Goal: Task Accomplishment & Management: Manage account settings

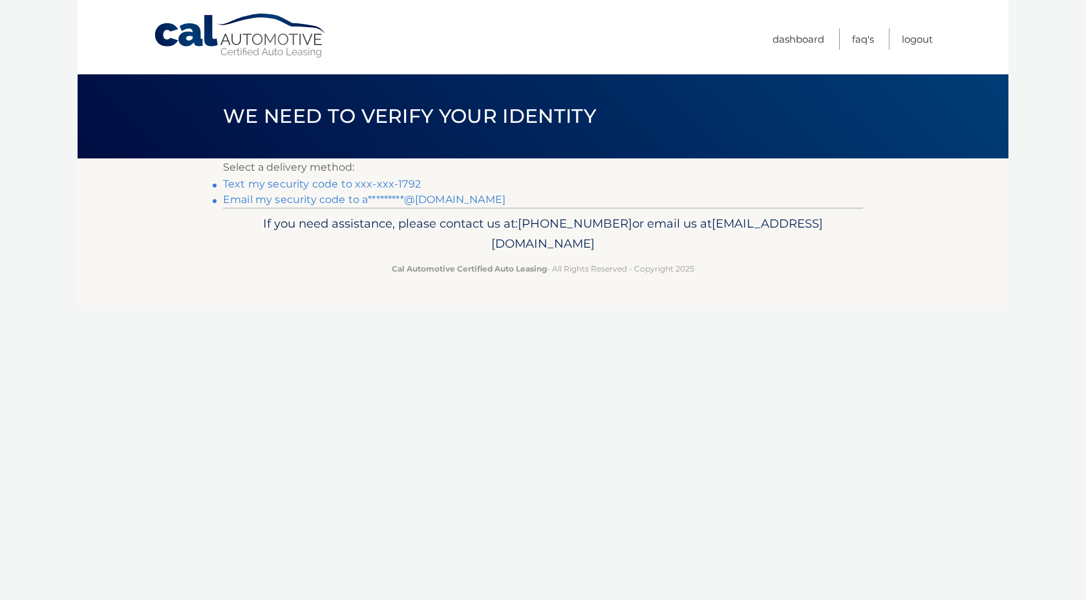
click at [438, 200] on link "Email my security code to a*********@yahoo.com" at bounding box center [364, 199] width 283 height 12
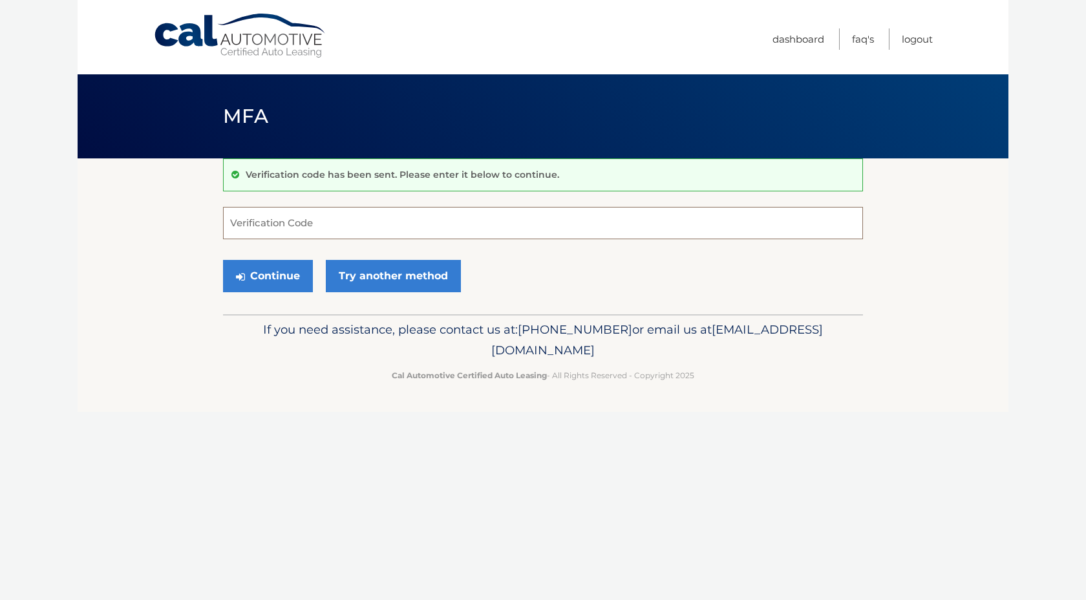
click at [405, 224] on input "Verification Code" at bounding box center [543, 223] width 640 height 32
paste input "496598"
type input "496598"
click at [257, 273] on button "Continue" at bounding box center [268, 276] width 90 height 32
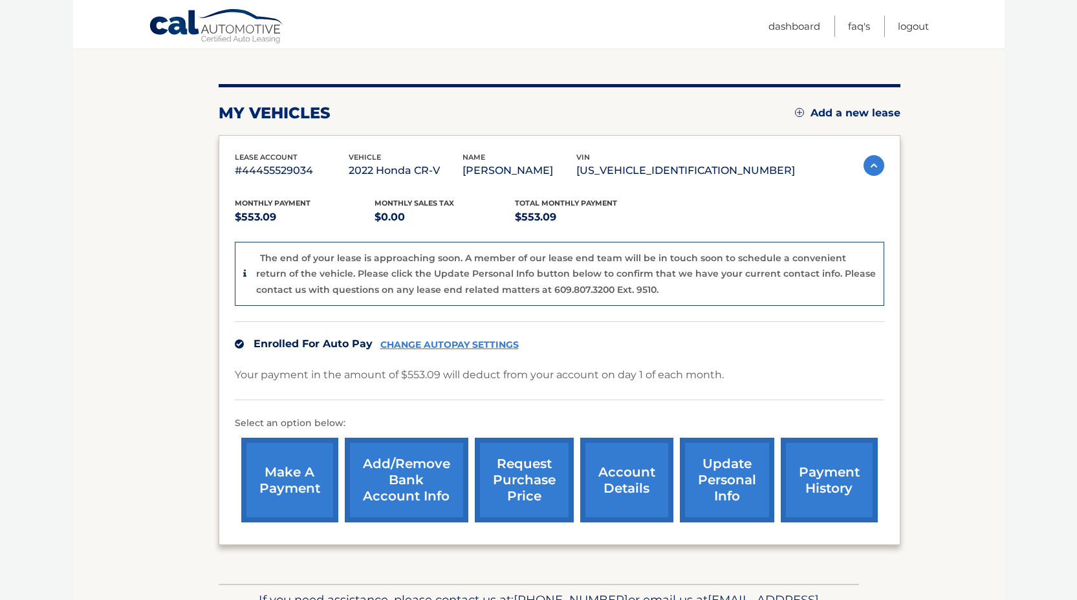
scroll to position [133, 0]
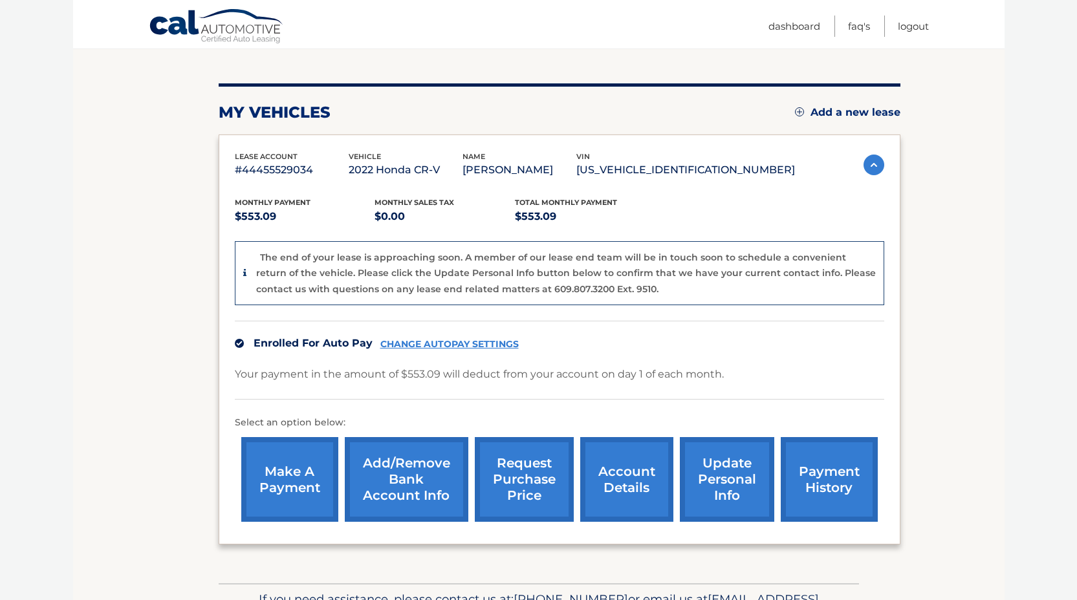
click at [493, 341] on link "CHANGE AUTOPAY SETTINGS" at bounding box center [449, 344] width 138 height 11
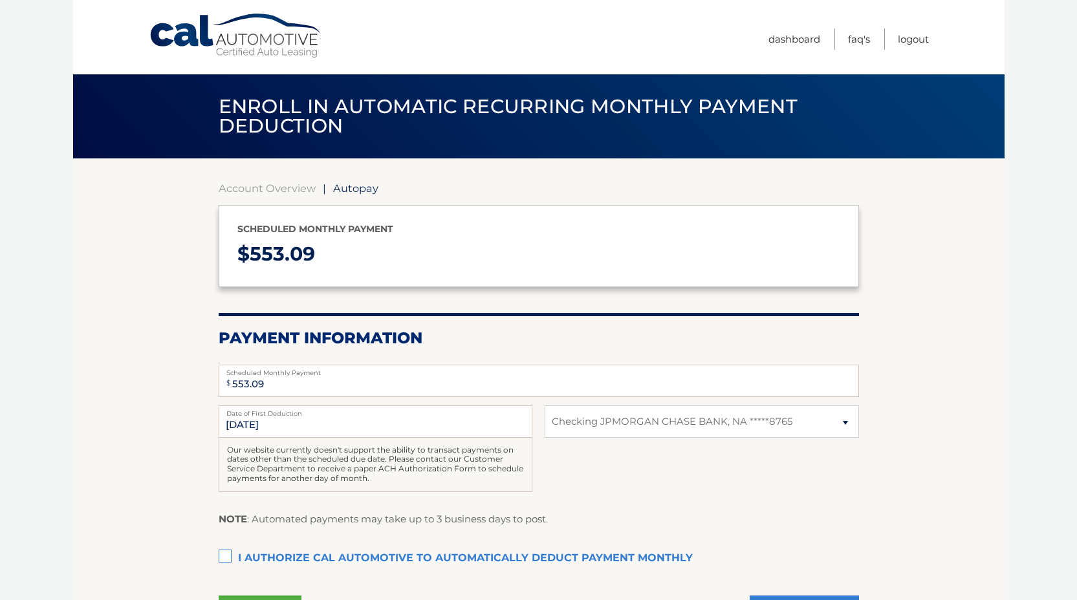
select select "YjQwZTUyMzMtNjM2OS00NTIzLTgyOWUtZjIyNjIwYWQwNGQy"
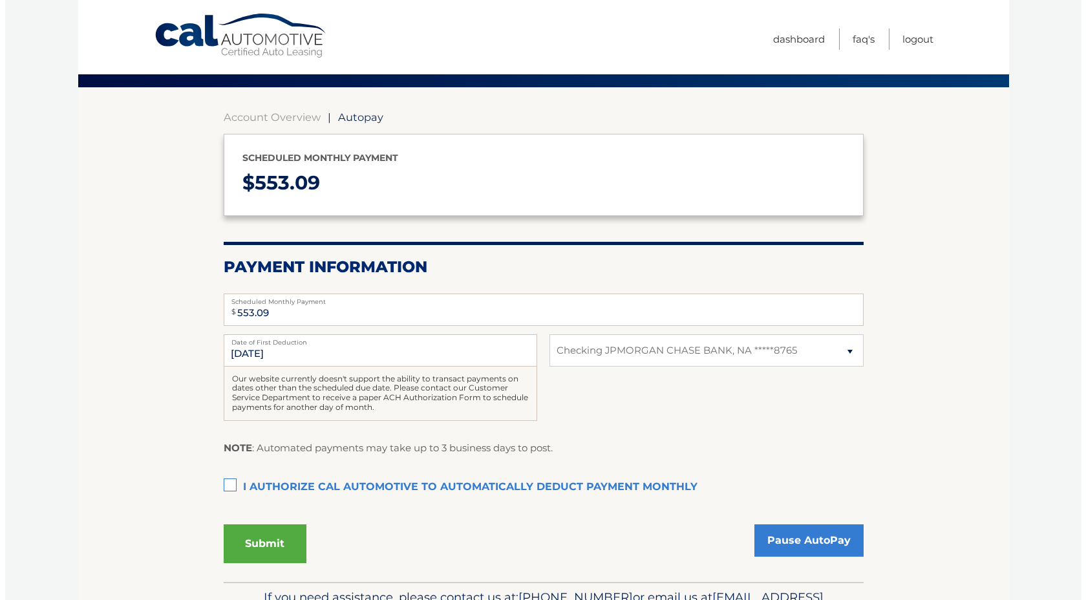
scroll to position [77, 0]
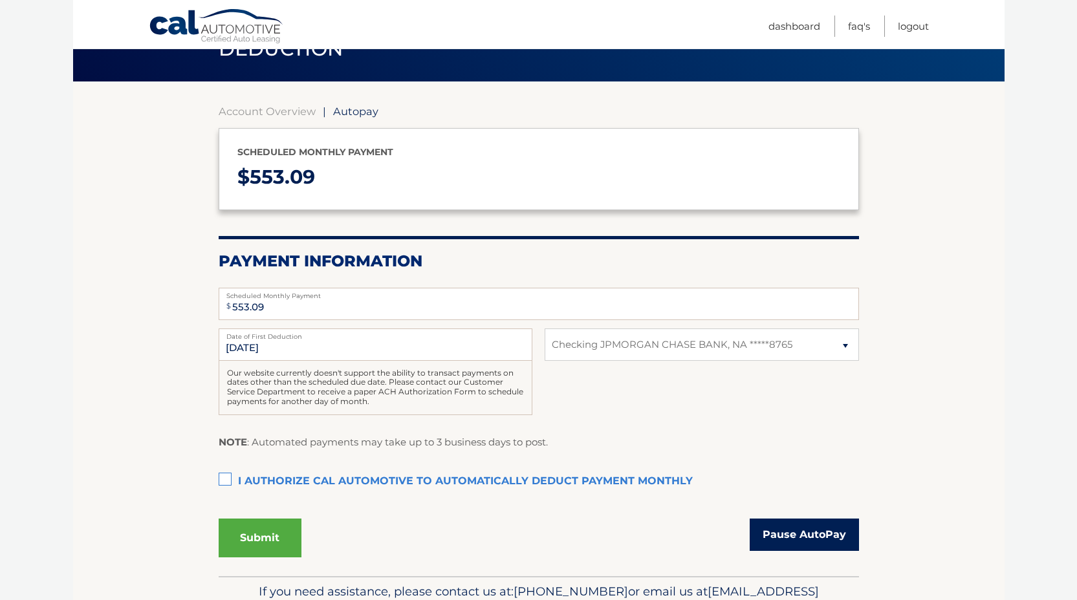
click at [798, 532] on link "Pause AutoPay" at bounding box center [803, 535] width 109 height 32
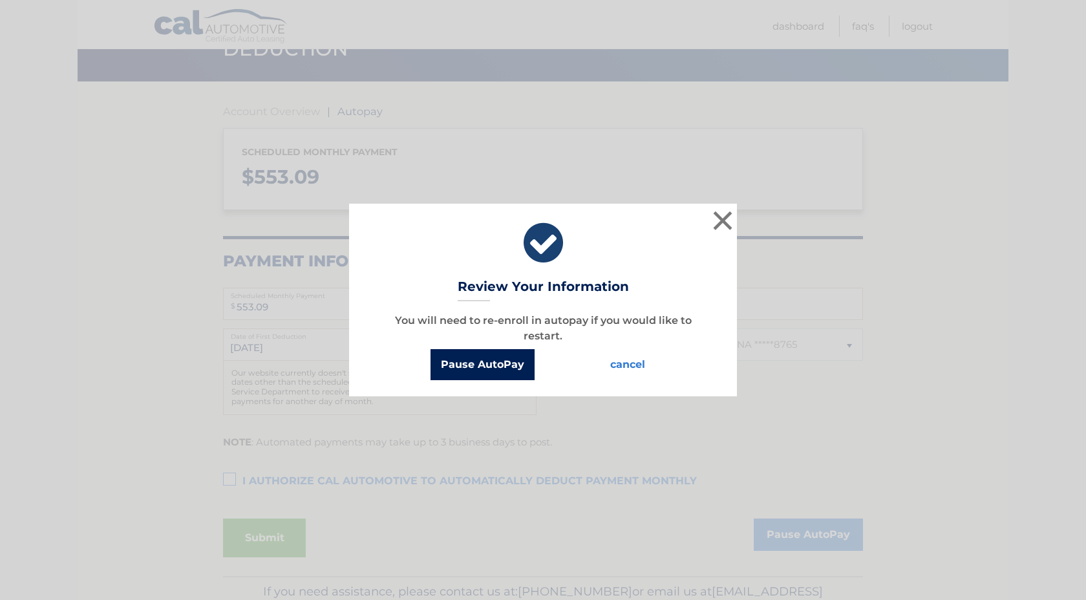
drag, startPoint x: 480, startPoint y: 365, endPoint x: 589, endPoint y: 396, distance: 113.6
click at [480, 365] on button "Pause AutoPay" at bounding box center [483, 364] width 104 height 31
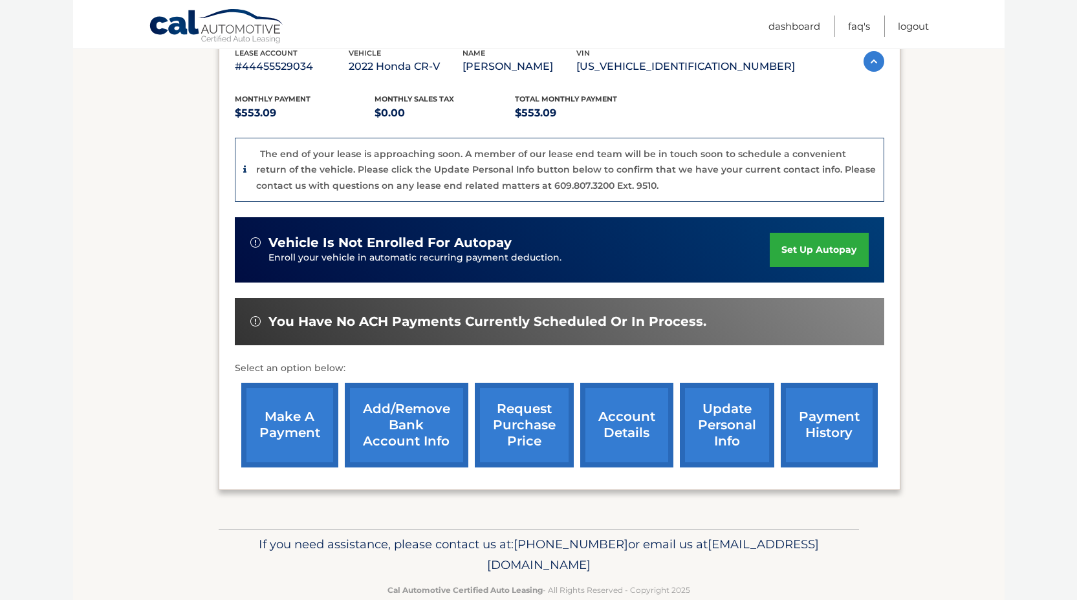
scroll to position [162, 0]
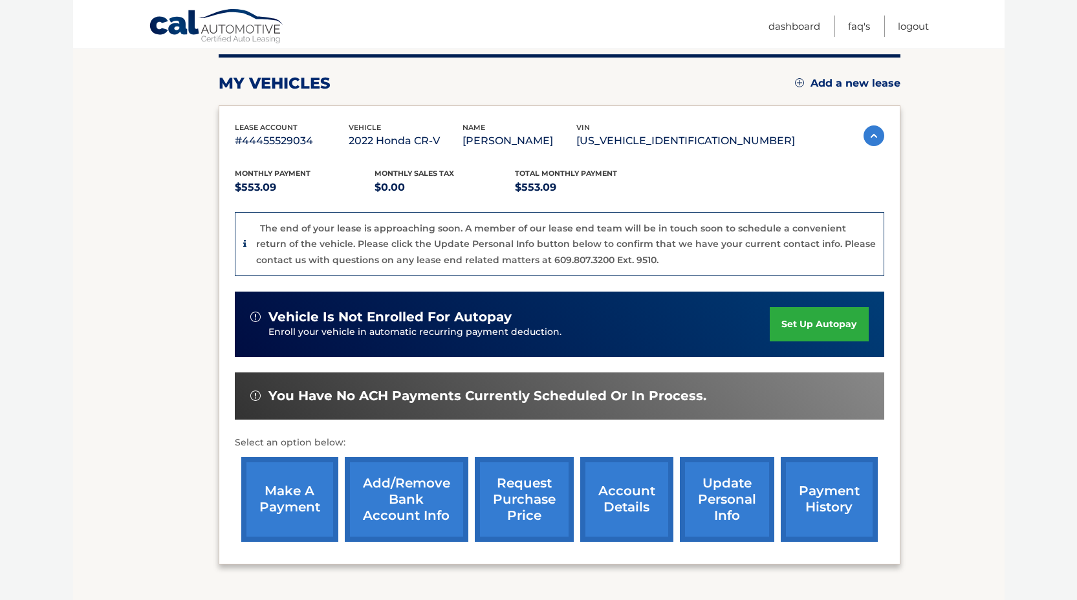
click at [823, 503] on link "payment history" at bounding box center [828, 499] width 97 height 85
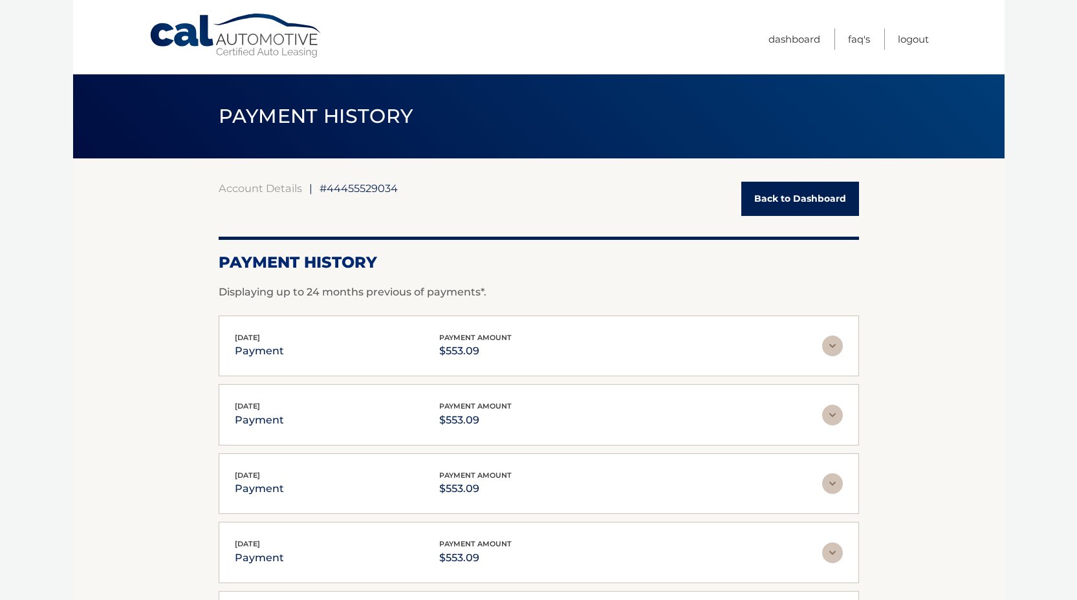
drag, startPoint x: 802, startPoint y: 206, endPoint x: 879, endPoint y: 237, distance: 83.6
click at [802, 206] on link "Back to Dashboard" at bounding box center [800, 199] width 118 height 34
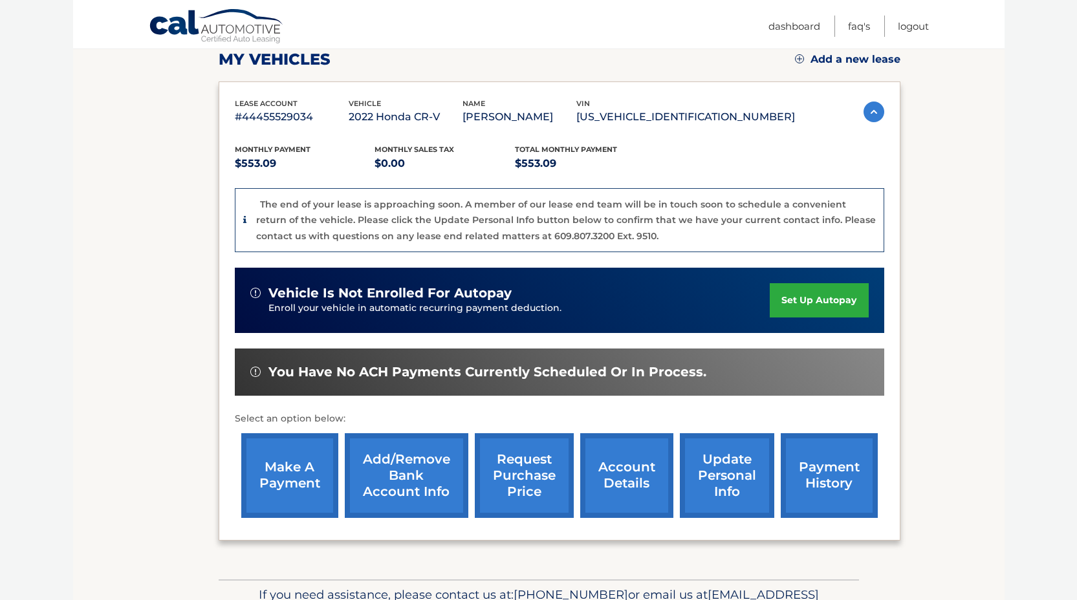
scroll to position [262, 0]
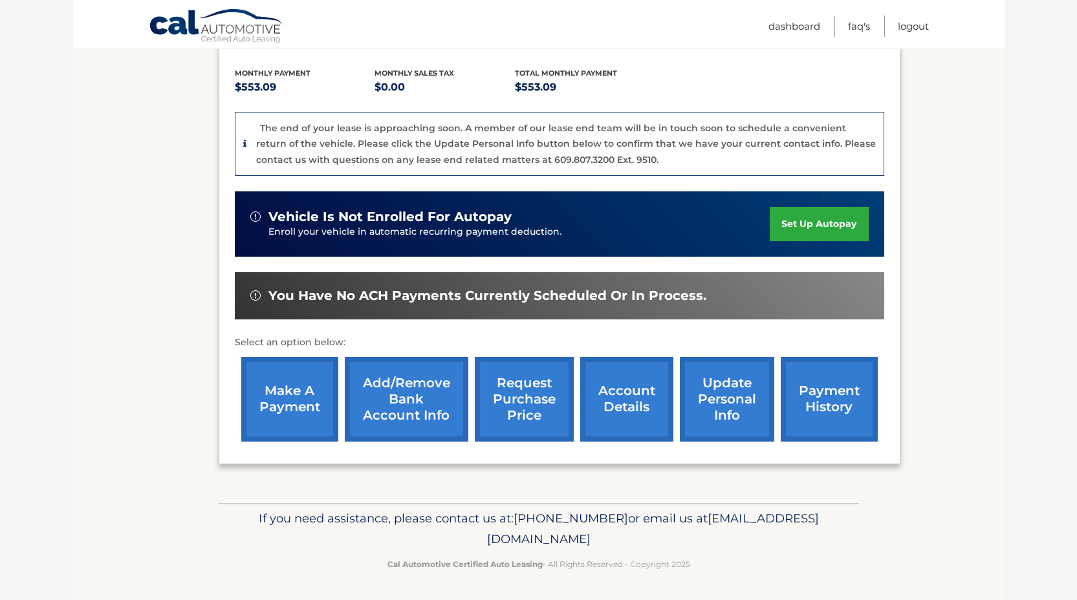
click at [400, 416] on link "Add/Remove bank account info" at bounding box center [406, 399] width 123 height 85
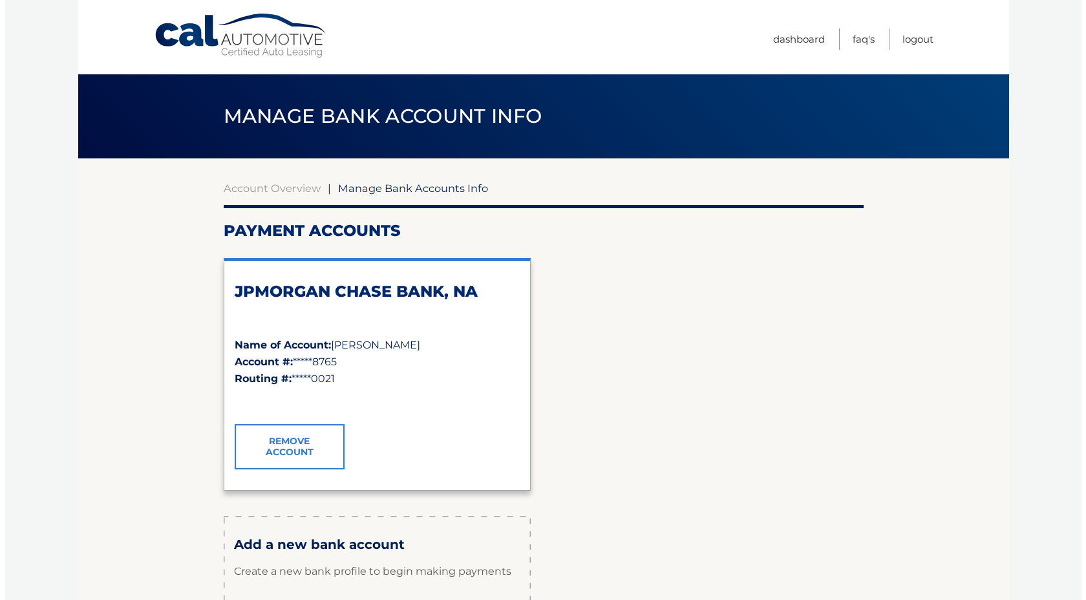
scroll to position [124, 0]
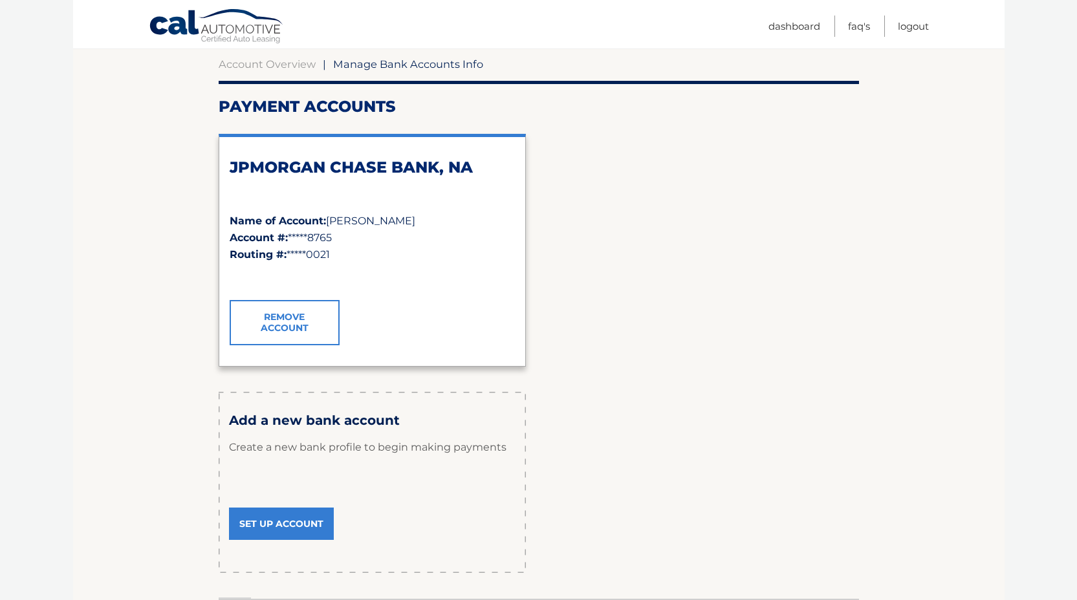
click at [272, 318] on link "Remove Account" at bounding box center [285, 322] width 110 height 45
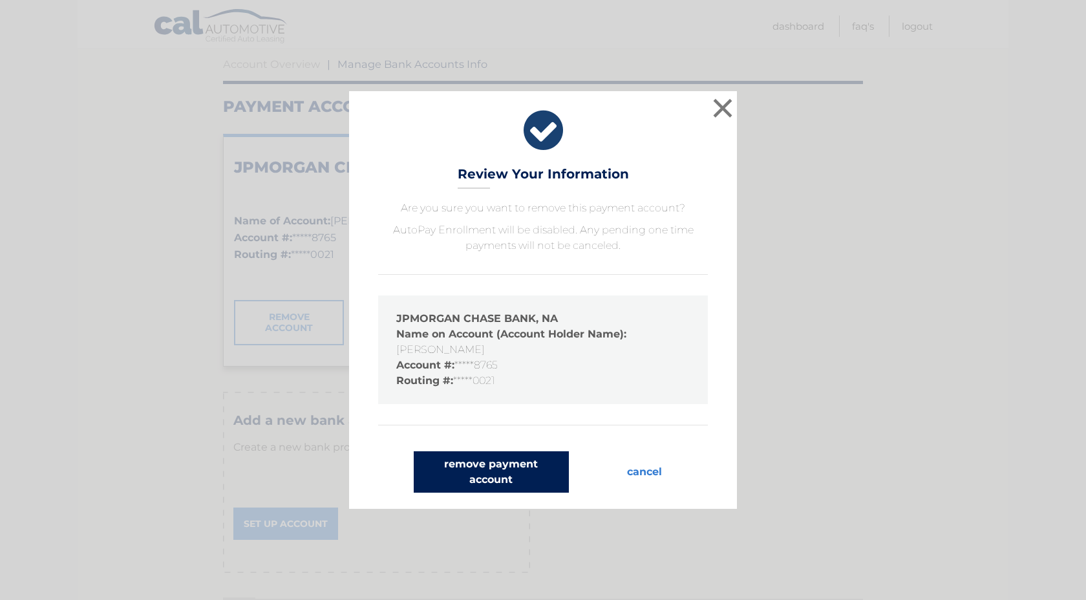
drag, startPoint x: 480, startPoint y: 475, endPoint x: 503, endPoint y: 475, distance: 23.3
click at [480, 475] on button "remove payment account" at bounding box center [491, 471] width 155 height 41
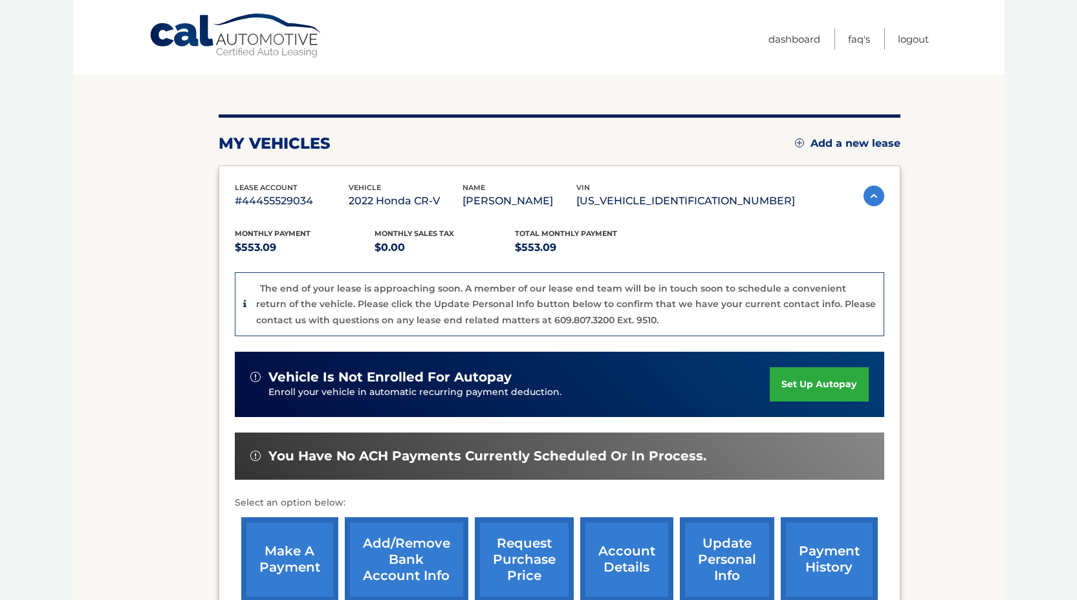
scroll to position [262, 0]
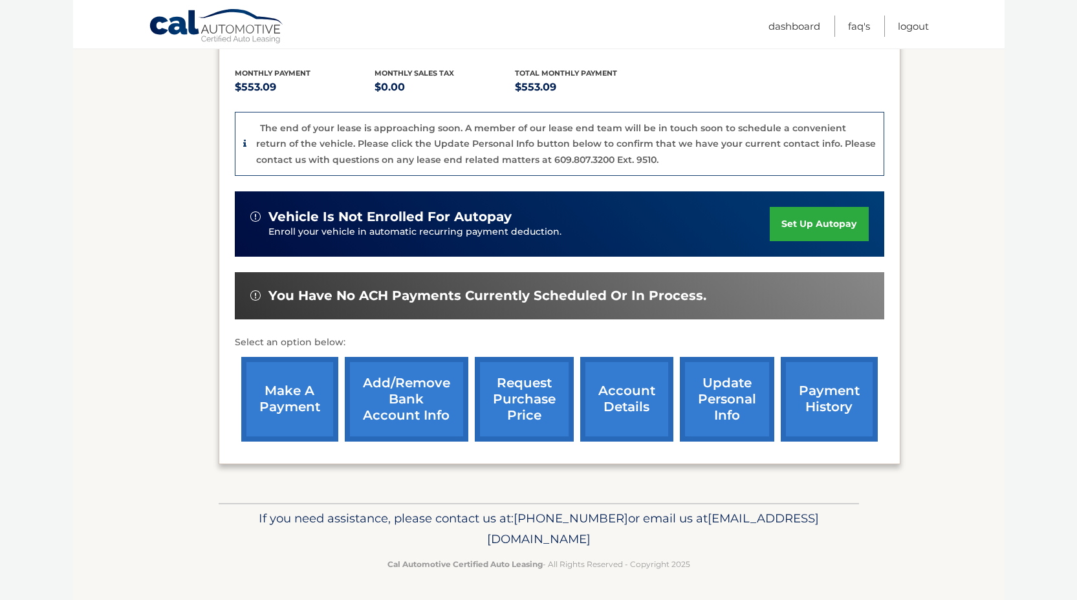
click at [413, 408] on link "Add/Remove bank account info" at bounding box center [406, 399] width 123 height 85
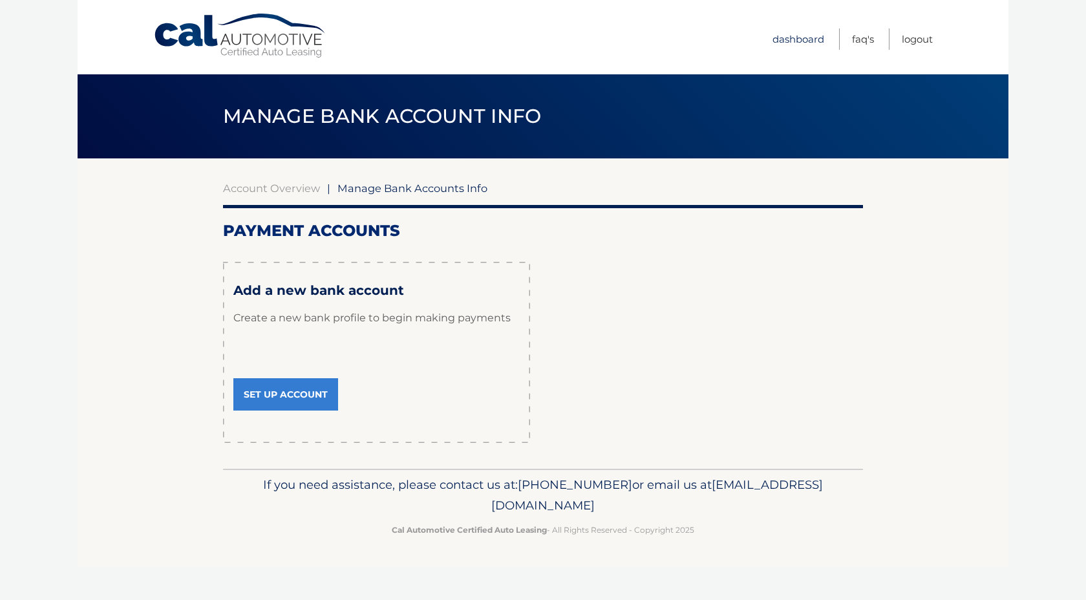
click at [792, 41] on link "Dashboard" at bounding box center [799, 38] width 52 height 21
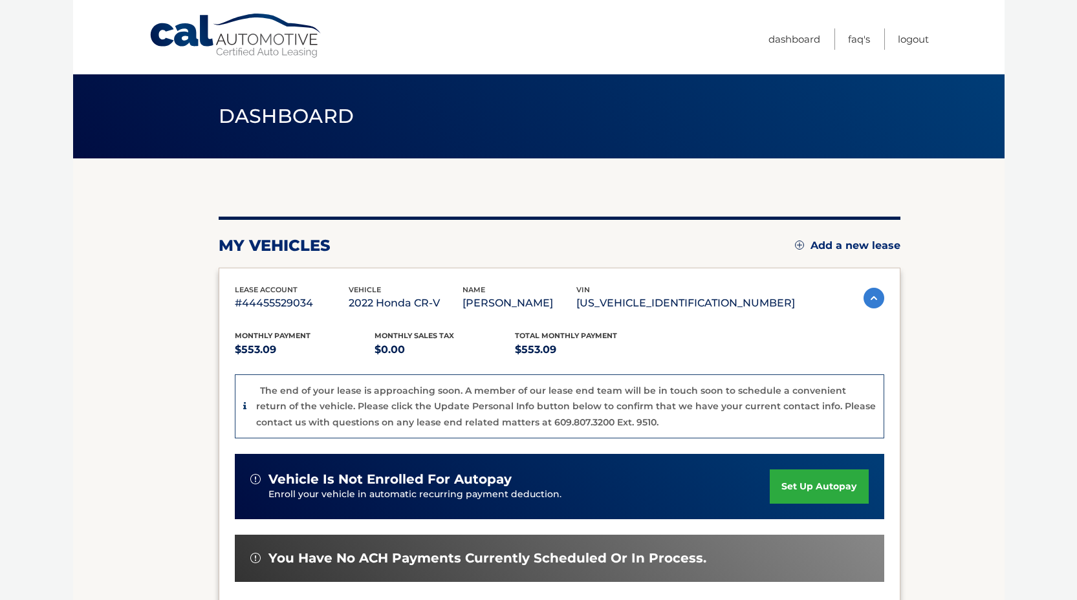
scroll to position [18, 0]
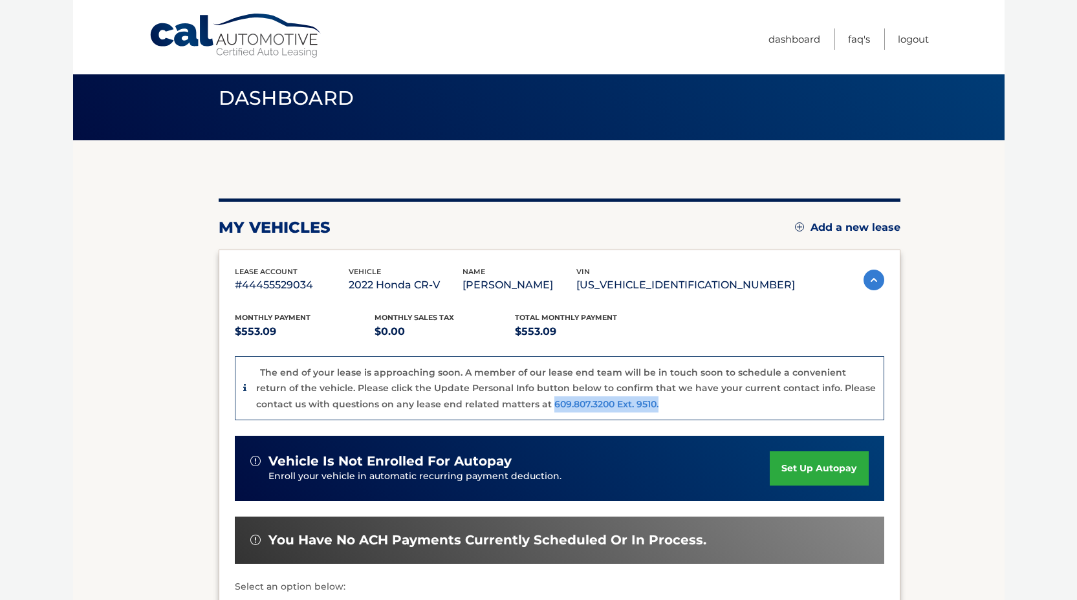
drag, startPoint x: 511, startPoint y: 403, endPoint x: 634, endPoint y: 403, distance: 122.8
click at [634, 403] on div "The end of your lease is approaching soon. A member of our lease end team will …" at bounding box center [565, 389] width 619 height 48
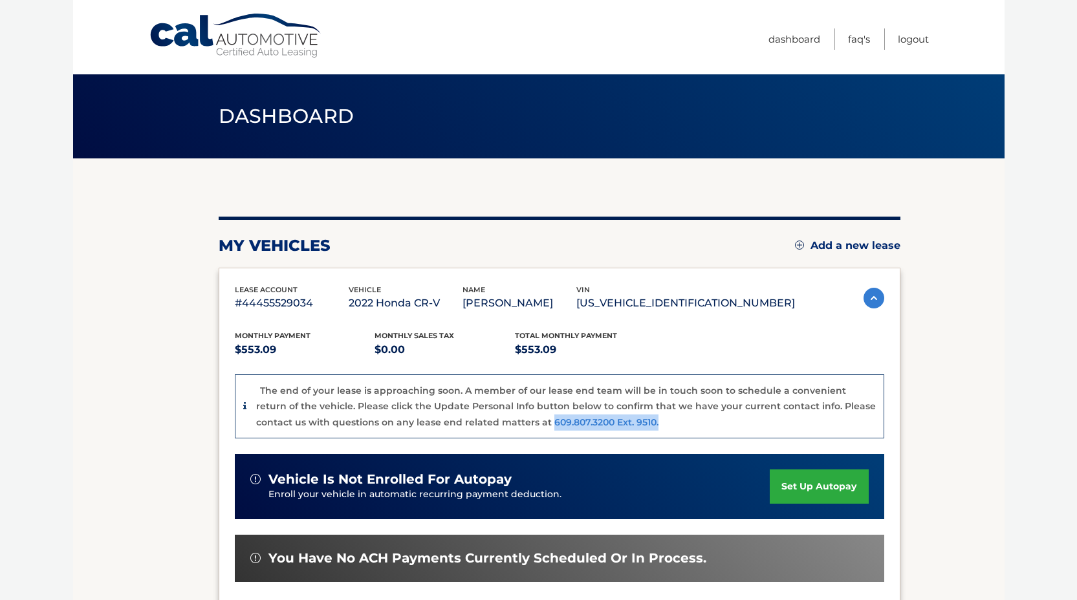
scroll to position [224, 0]
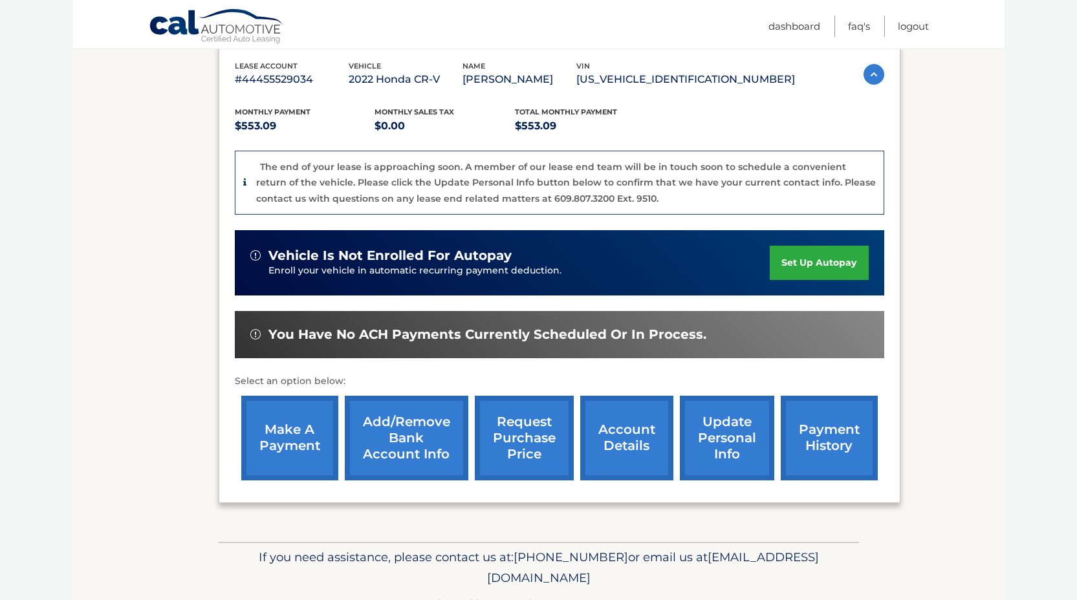
click at [1018, 376] on html "Cal Automotive Menu Dashboard FAQ's Logout" at bounding box center [538, 76] width 1077 height 600
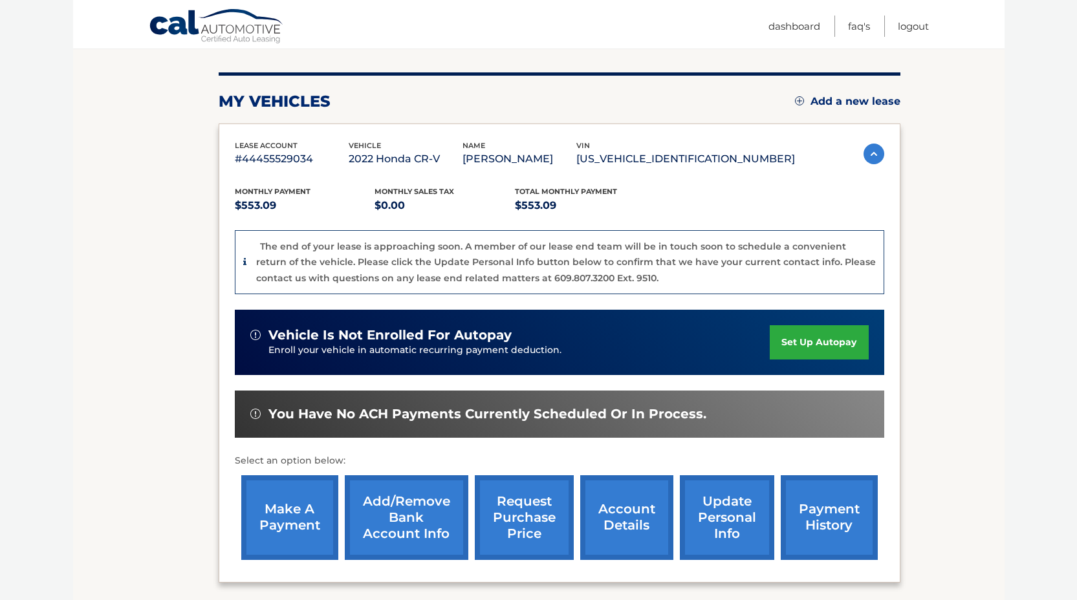
scroll to position [209, 0]
